Goal: Find specific page/section: Find specific page/section

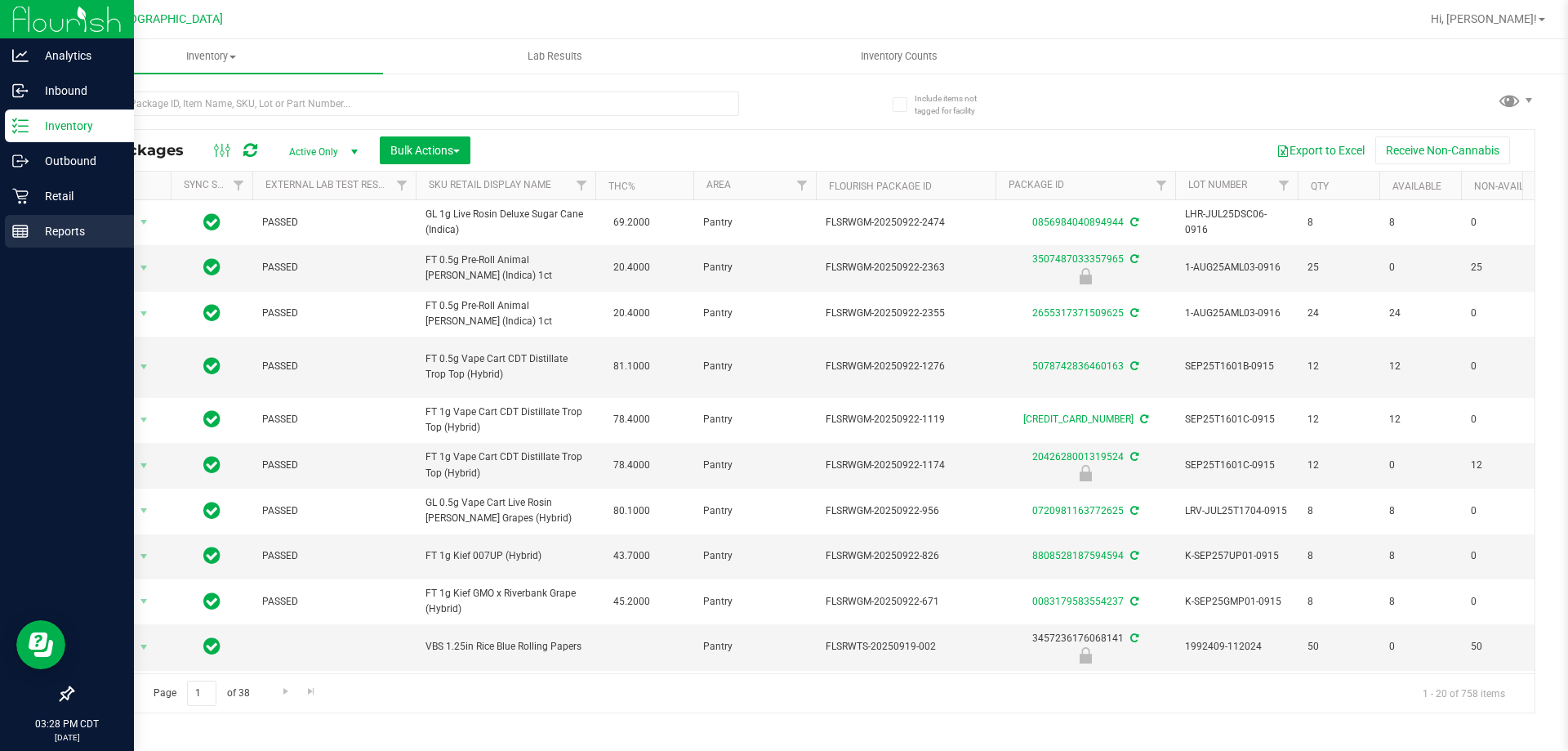
click at [26, 222] on div "Reports" at bounding box center [69, 231] width 129 height 33
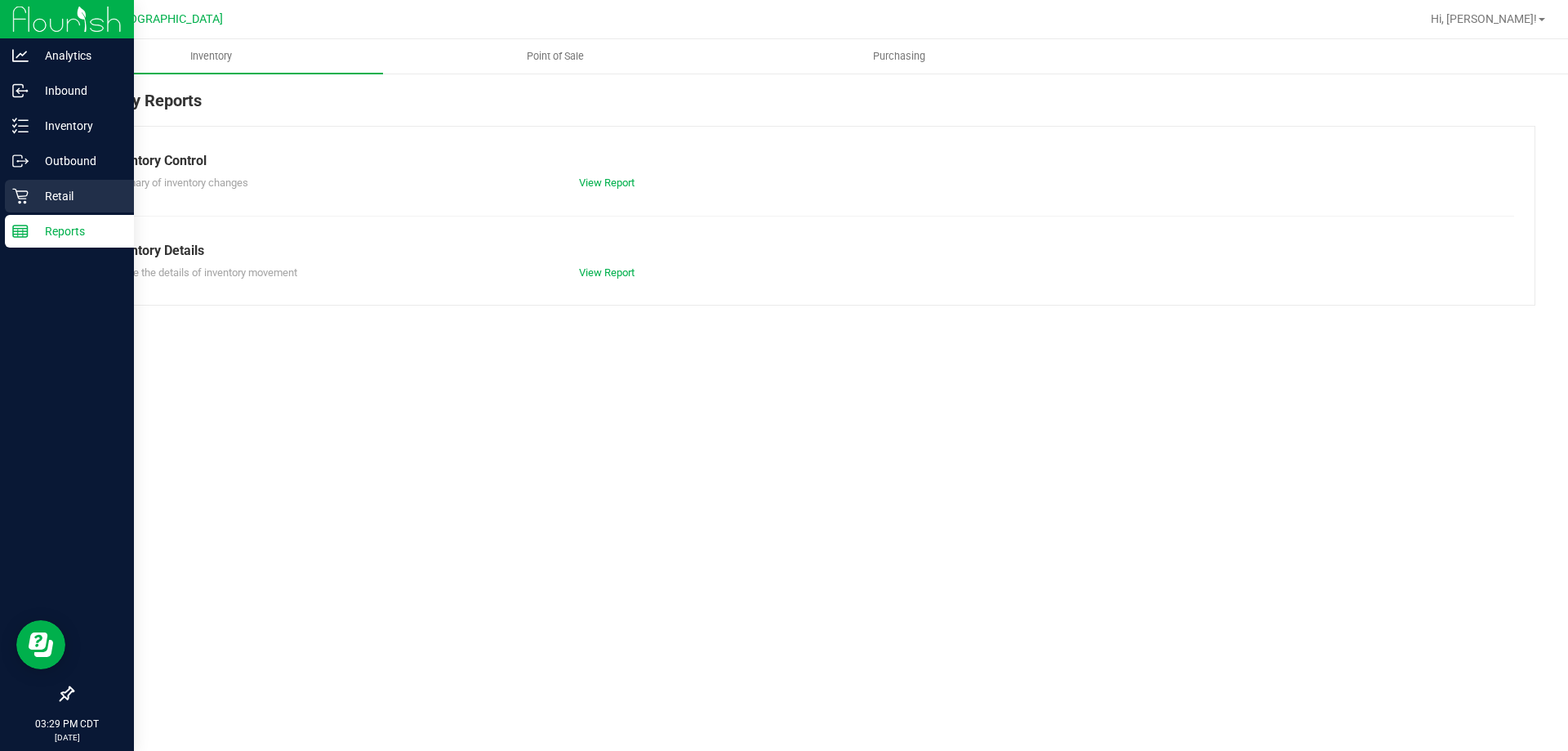
click at [31, 198] on p "Retail" at bounding box center [77, 197] width 98 height 20
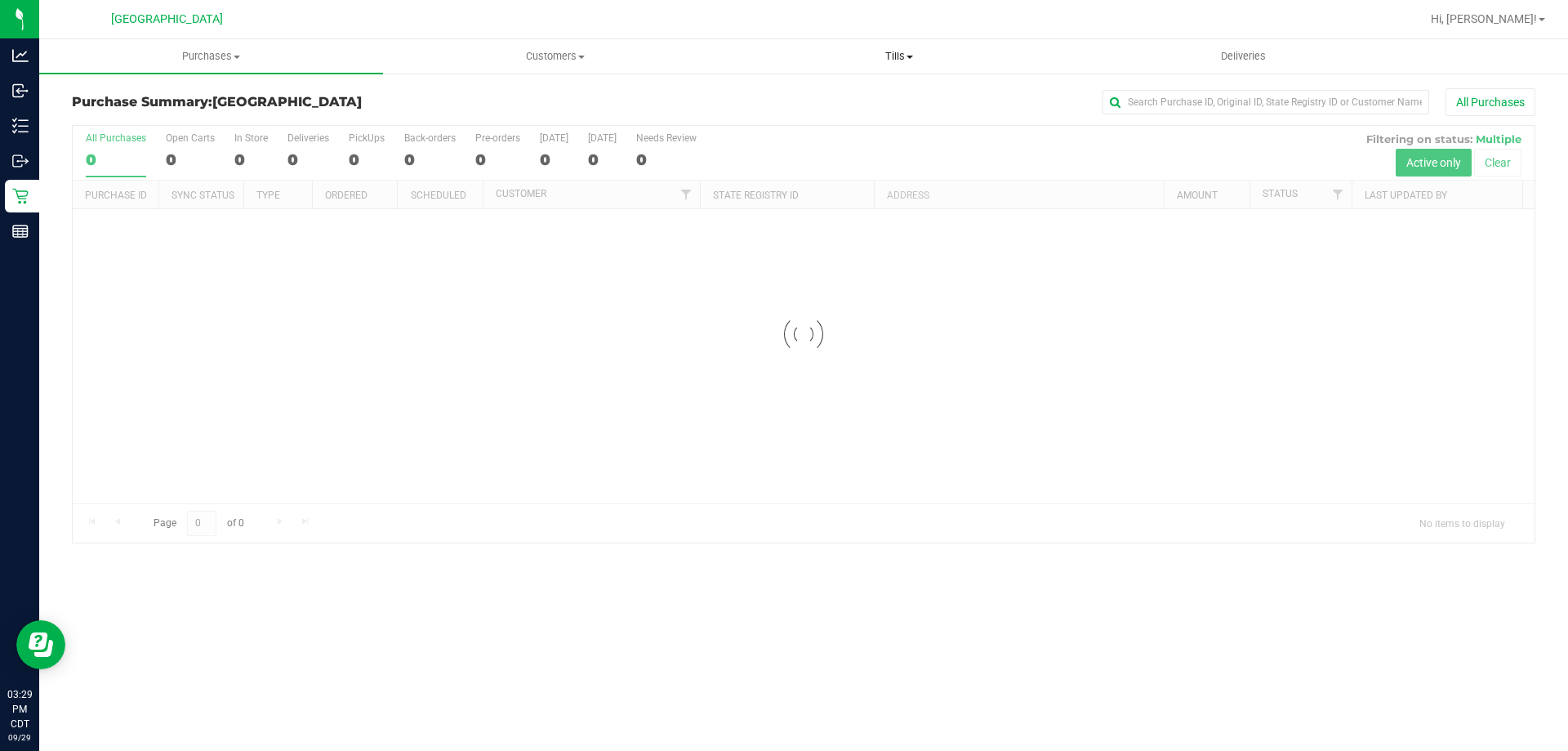
click at [893, 58] on span "Tills" at bounding box center [899, 56] width 342 height 15
click at [875, 95] on li "Manage tills" at bounding box center [899, 99] width 344 height 20
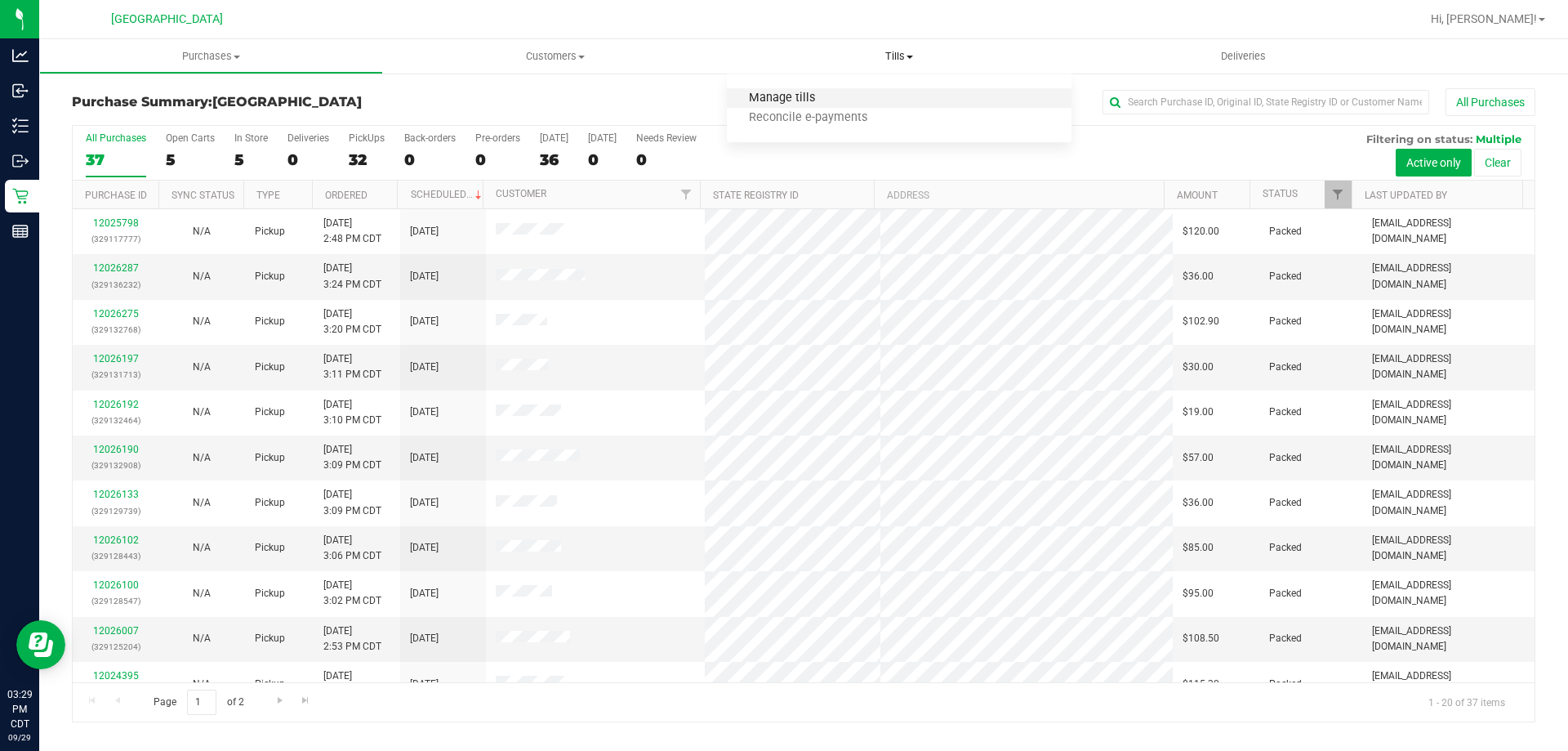
click at [769, 99] on span "Manage tills" at bounding box center [782, 98] width 110 height 14
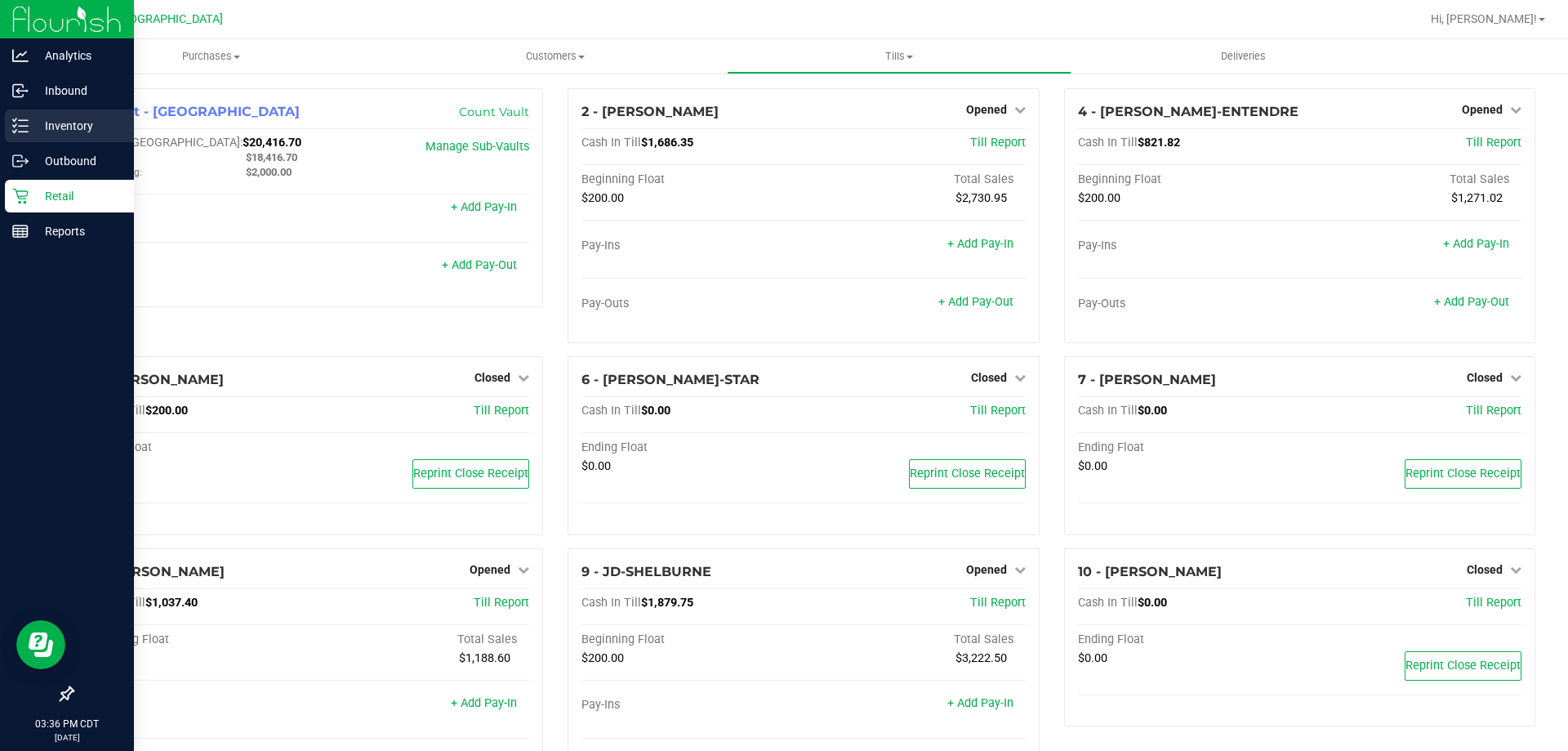
click at [61, 131] on p "Inventory" at bounding box center [77, 126] width 98 height 20
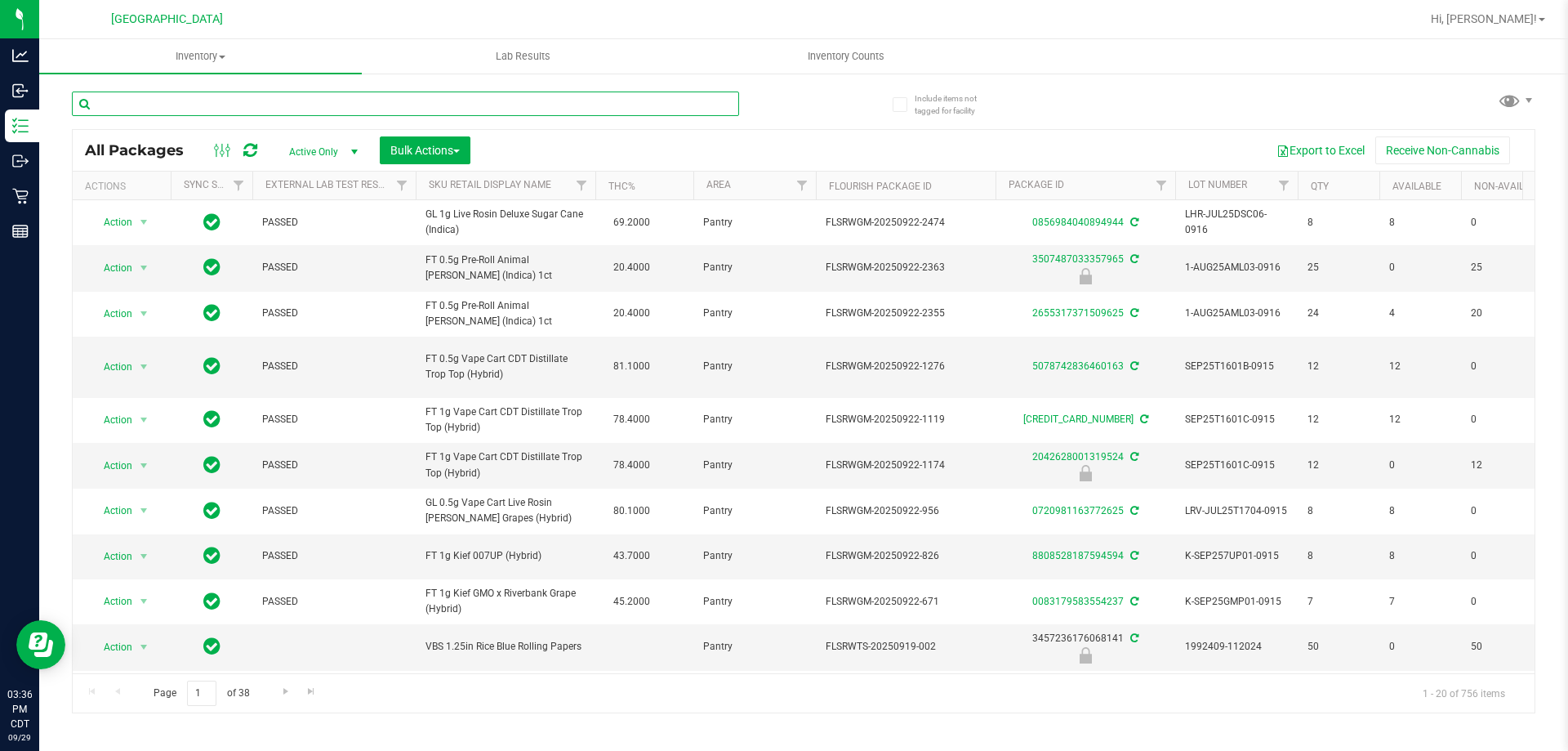
click at [362, 95] on input "text" at bounding box center [405, 104] width 667 height 25
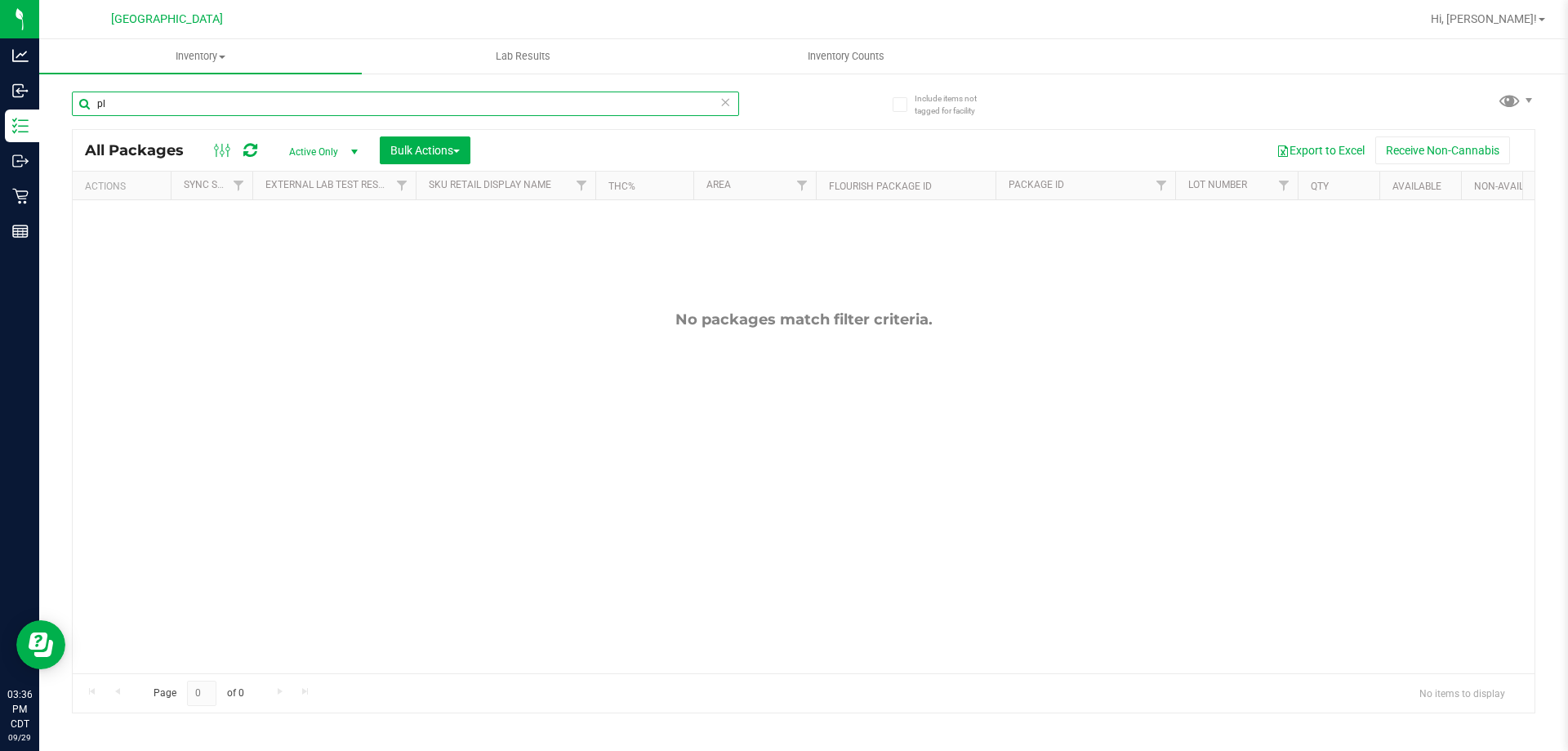
type input "p"
drag, startPoint x: 145, startPoint y: 106, endPoint x: 60, endPoint y: 112, distance: 85.2
click at [60, 112] on div "Include items not tagged for facility [GEOGRAPHIC_DATA] All Packages Active Onl…" at bounding box center [804, 320] width 1529 height 498
type input "shirt"
